Goal: Task Accomplishment & Management: Manage account settings

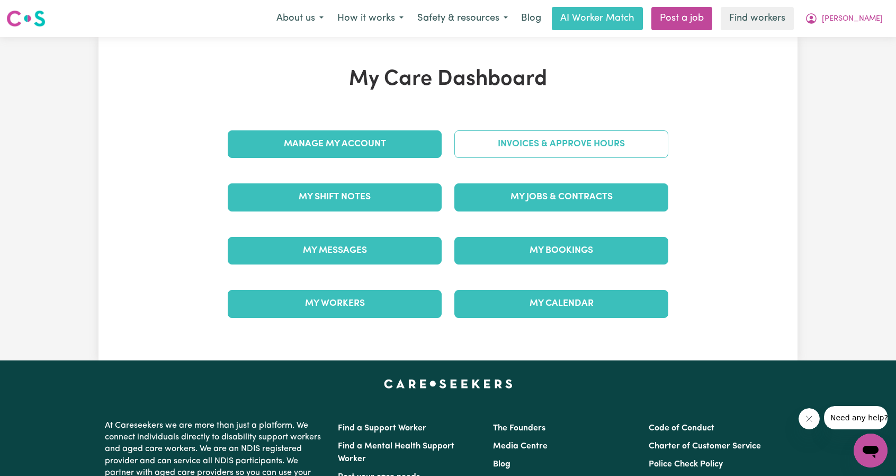
click at [519, 148] on link "Invoices & Approve Hours" at bounding box center [561, 144] width 214 height 28
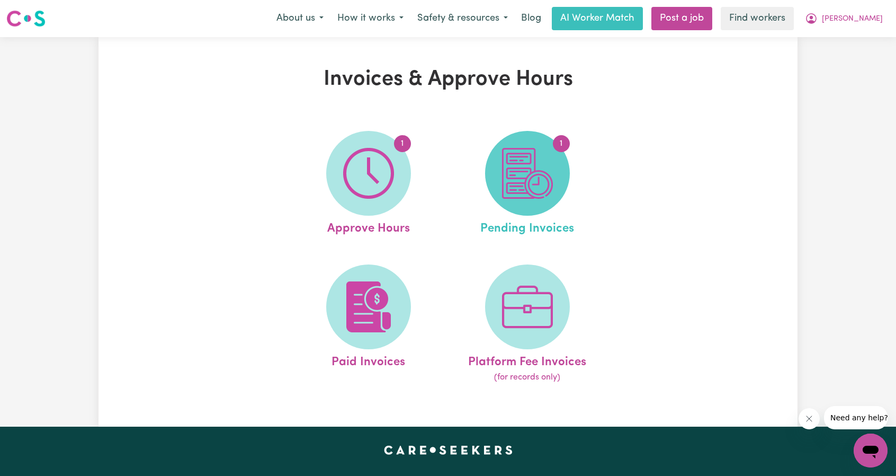
click at [542, 179] on img at bounding box center [527, 173] width 51 height 51
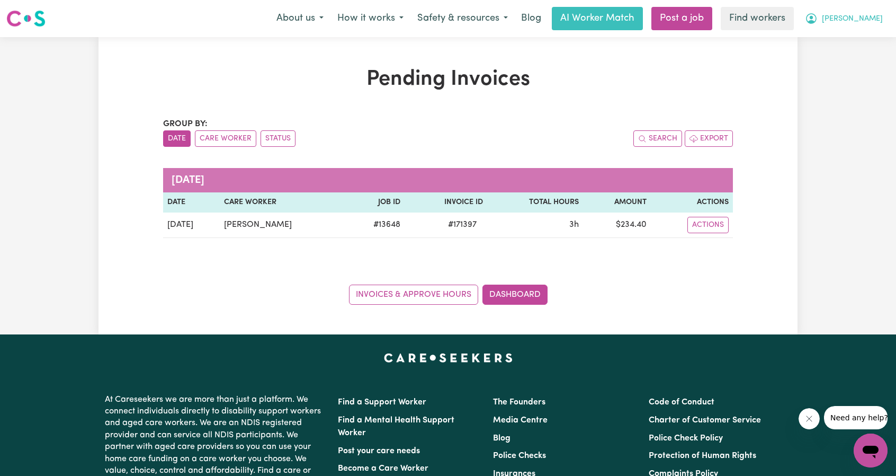
click at [862, 15] on span "[PERSON_NAME]" at bounding box center [852, 19] width 61 height 12
click at [848, 38] on link "My Dashboard" at bounding box center [848, 41] width 84 height 20
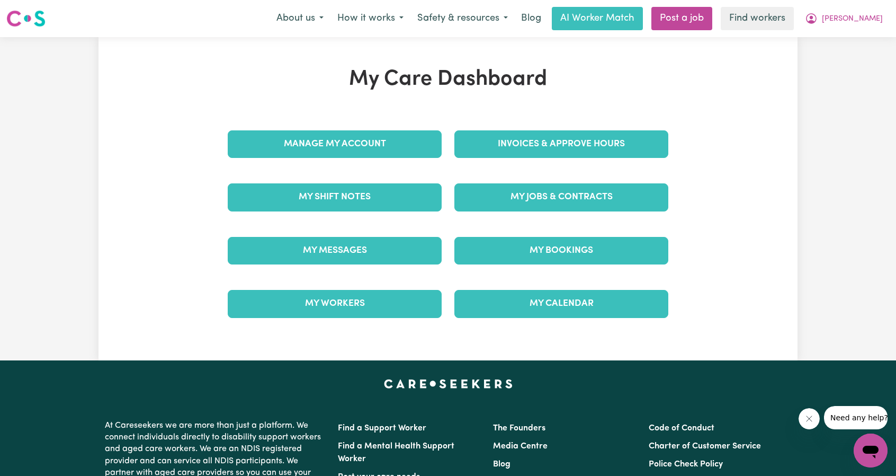
click at [575, 118] on div "Invoices & Approve Hours" at bounding box center [561, 144] width 227 height 53
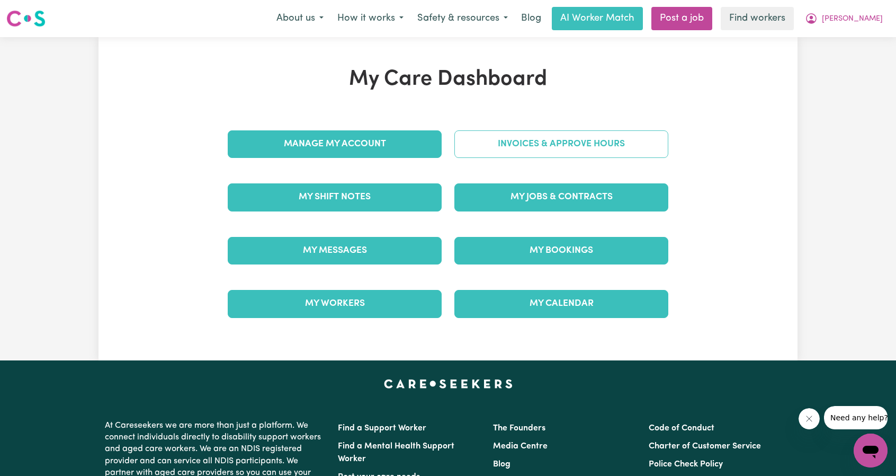
click at [563, 135] on link "Invoices & Approve Hours" at bounding box center [561, 144] width 214 height 28
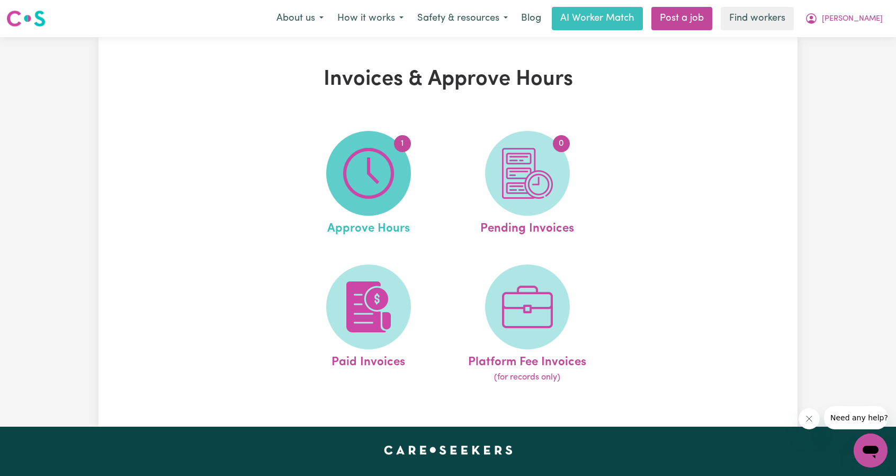
click at [361, 171] on img at bounding box center [368, 173] width 51 height 51
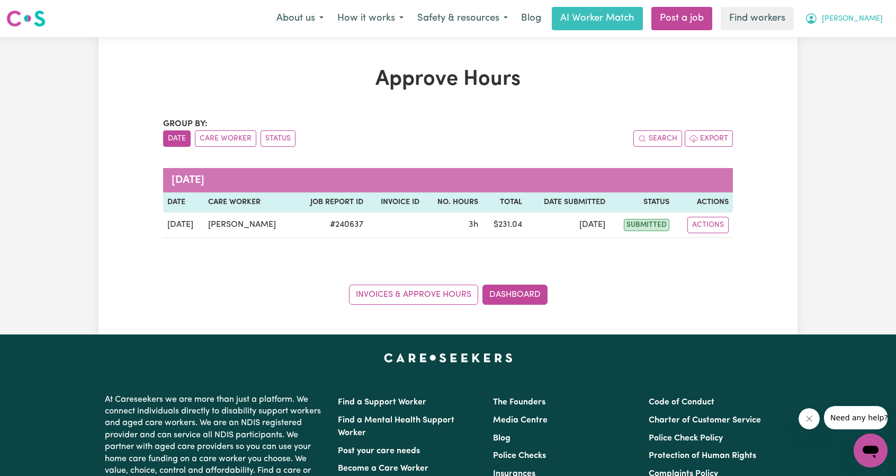
click at [881, 25] on button "[PERSON_NAME]" at bounding box center [844, 18] width 92 height 22
click at [845, 61] on link "Logout" at bounding box center [848, 61] width 84 height 20
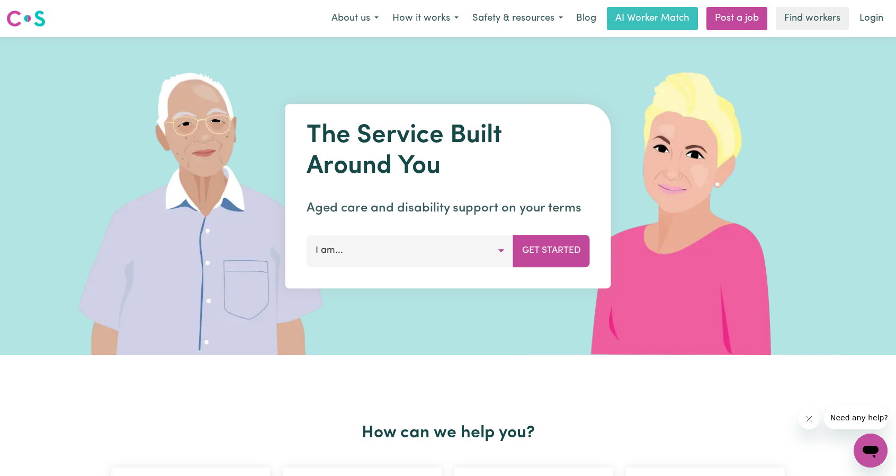
click at [876, 19] on link "Login" at bounding box center [871, 18] width 37 height 23
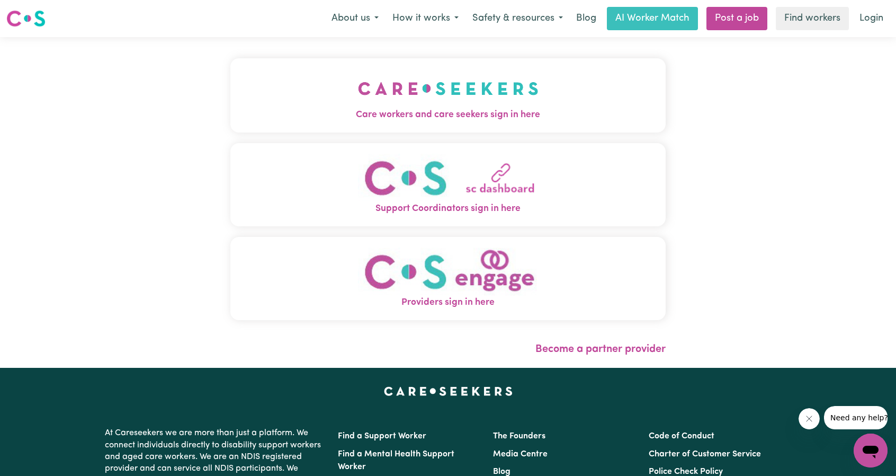
click at [382, 91] on img "Care workers and care seekers sign in here" at bounding box center [448, 88] width 181 height 39
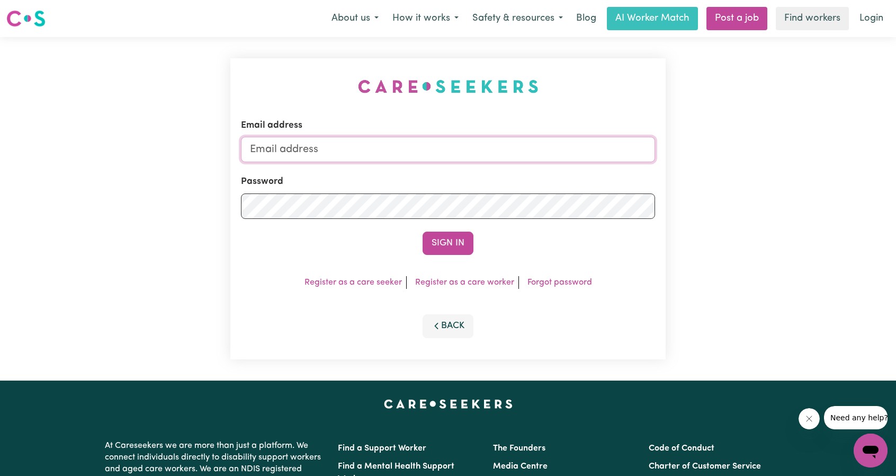
click at [450, 156] on input "Email address" at bounding box center [448, 149] width 414 height 25
drag, startPoint x: 305, startPoint y: 153, endPoint x: 469, endPoint y: 162, distance: 164.5
click at [467, 158] on input "[EMAIL_ADDRESS][PERSON_NAME][DOMAIN_NAME]" at bounding box center [448, 149] width 414 height 25
type input "[EMAIL_ADDRESS][DOMAIN_NAME]"
click at [427, 247] on button "Sign In" at bounding box center [448, 242] width 51 height 23
